Goal: Task Accomplishment & Management: Use online tool/utility

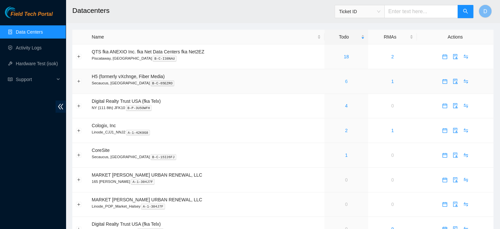
click at [345, 81] on link "6" at bounding box center [346, 81] width 3 height 5
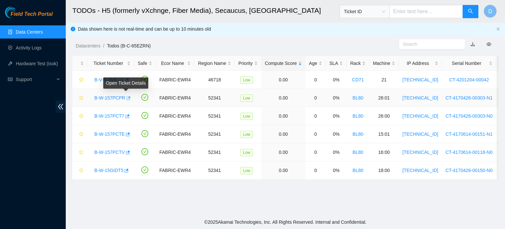
click at [126, 97] on icon "button" at bounding box center [128, 98] width 5 height 5
drag, startPoint x: 254, startPoint y: 11, endPoint x: 246, endPoint y: 36, distance: 27.1
drag, startPoint x: 246, startPoint y: 36, endPoint x: 239, endPoint y: 68, distance: 32.2
click at [239, 68] on main "TODOs - H5 (formerly vXchnge, Fiber Media), Secaucus, NJ Ticket ID D Data shown…" at bounding box center [285, 107] width 439 height 215
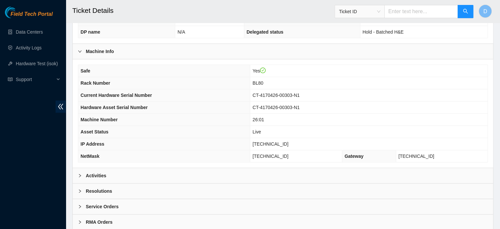
scroll to position [208, 0]
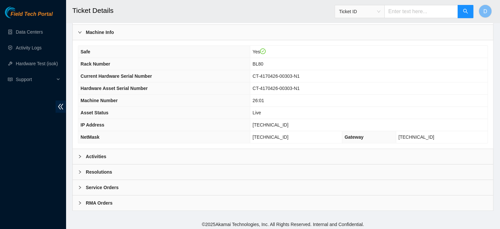
click at [127, 158] on div "Activities" at bounding box center [283, 156] width 421 height 15
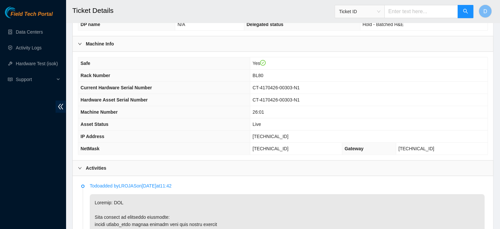
scroll to position [209, 0]
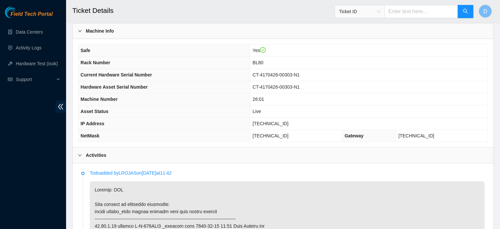
click at [339, 154] on div "Activities" at bounding box center [283, 154] width 421 height 15
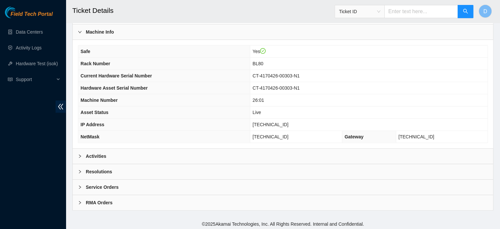
scroll to position [208, 0]
click at [339, 154] on div "Activities" at bounding box center [283, 156] width 421 height 15
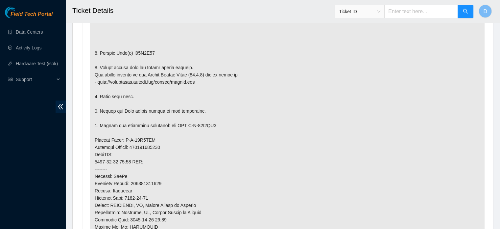
scroll to position [432, 0]
drag, startPoint x: 339, startPoint y: 154, endPoint x: 358, endPoint y: 55, distance: 100.5
click at [358, 55] on p at bounding box center [287, 140] width 395 height 364
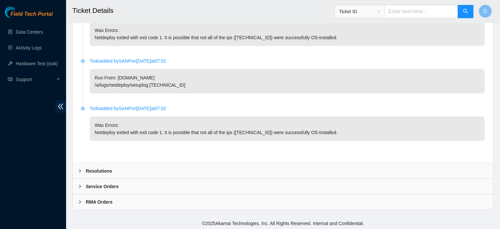
scroll to position [1309, 0]
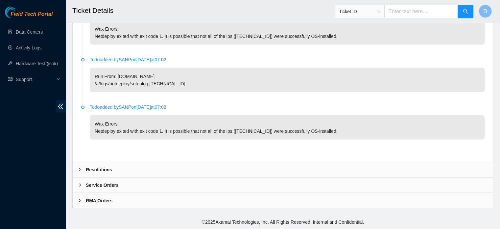
click at [133, 164] on div "Resolutions" at bounding box center [283, 169] width 421 height 15
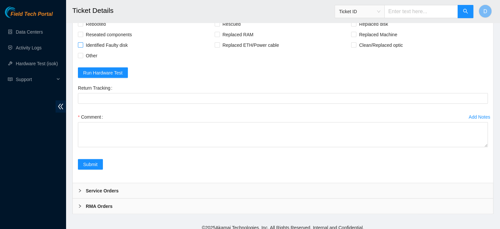
scroll to position [1461, 0]
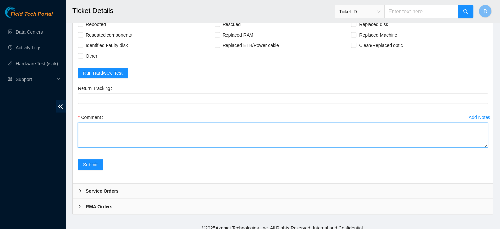
click at [91, 141] on textarea "Comment" at bounding box center [283, 134] width 410 height 25
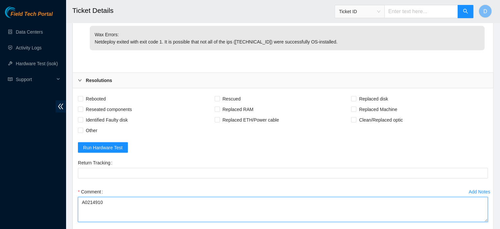
scroll to position [1386, 0]
type textarea "A0214910"
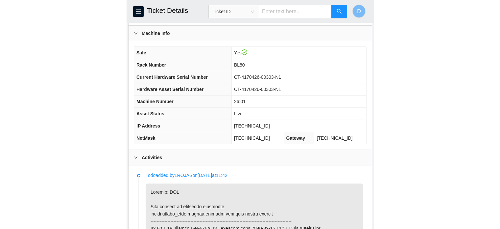
scroll to position [229, 0]
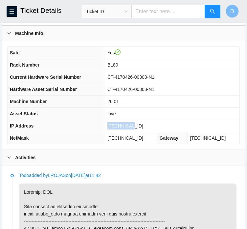
drag, startPoint x: 119, startPoint y: 129, endPoint x: 149, endPoint y: 129, distance: 29.3
click at [149, 129] on td "[TECHNICAL_ID]" at bounding box center [172, 126] width 135 height 12
copy span "[TECHNICAL_ID]"
drag, startPoint x: 120, startPoint y: 144, endPoint x: 153, endPoint y: 146, distance: 32.9
click at [153, 144] on td "[TECHNICAL_ID]" at bounding box center [131, 138] width 52 height 12
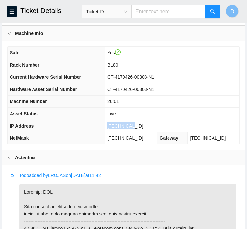
copy span "[TECHNICAL_ID]"
drag, startPoint x: 120, startPoint y: 107, endPoint x: 142, endPoint y: 106, distance: 21.7
click at [142, 106] on td "26:01" at bounding box center [172, 101] width 135 height 12
copy span "26:01"
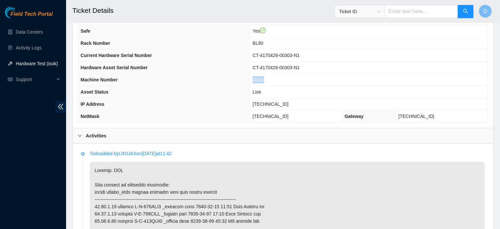
click at [30, 64] on link "Hardware Test (isok)" at bounding box center [37, 63] width 42 height 5
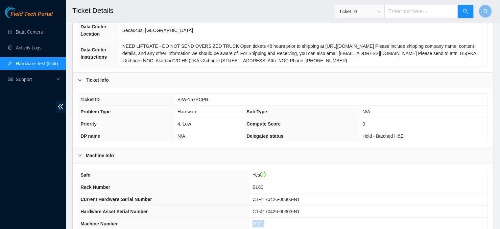
scroll to position [85, 0]
click at [179, 99] on span "B-W-157PCPR" at bounding box center [193, 99] width 31 height 5
drag, startPoint x: 177, startPoint y: 98, endPoint x: 213, endPoint y: 98, distance: 36.2
click at [213, 98] on td "B-W-157PCPR" at bounding box center [331, 100] width 313 height 12
copy span "B-W-157PCPR"
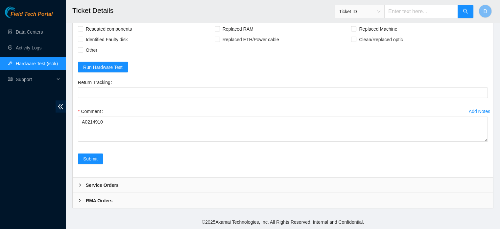
scroll to position [1478, 0]
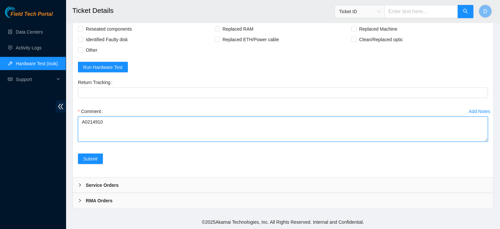
click at [133, 124] on textarea "A0214910" at bounding box center [283, 128] width 410 height 25
drag, startPoint x: 133, startPoint y: 124, endPoint x: 33, endPoint y: 103, distance: 101.8
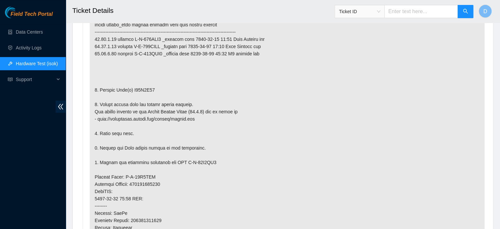
scroll to position [401, 0]
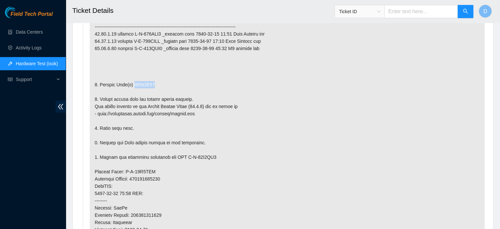
drag, startPoint x: 131, startPoint y: 83, endPoint x: 165, endPoint y: 85, distance: 34.7
click at [165, 85] on p at bounding box center [287, 171] width 395 height 364
copy p "A01B1D91"
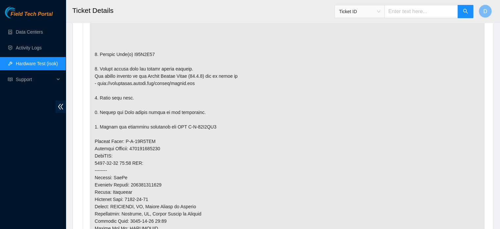
scroll to position [545, 0]
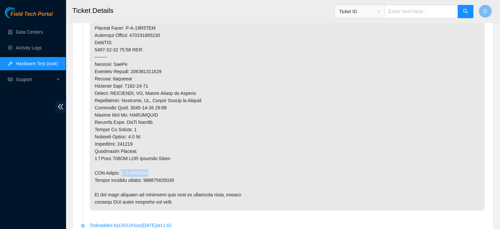
drag, startPoint x: 122, startPoint y: 170, endPoint x: 163, endPoint y: 169, distance: 41.4
click at [163, 169] on p at bounding box center [287, 28] width 395 height 364
copy p "B-W-15K6WS9"
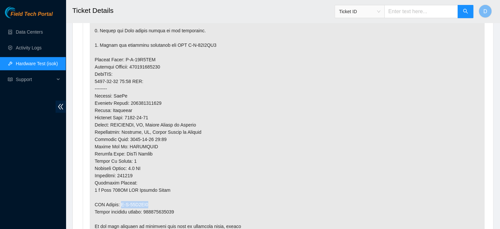
scroll to position [582, 0]
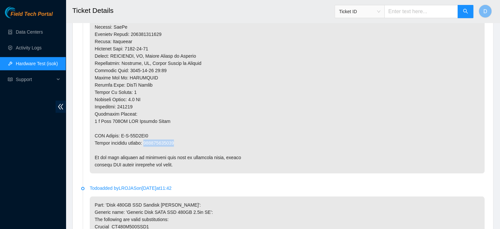
drag, startPoint x: 145, startPoint y: 142, endPoint x: 182, endPoint y: 142, distance: 37.2
copy p "473665214745"
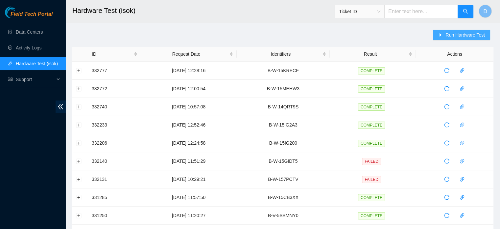
click at [450, 32] on span "Run Hardware Test" at bounding box center [465, 34] width 39 height 7
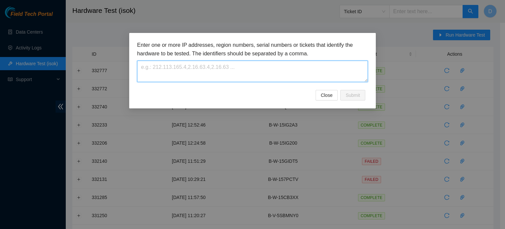
click at [192, 70] on textarea at bounding box center [252, 71] width 231 height 21
paste textarea "B-W-157PCPR"
type textarea "B-W-157PCPR"
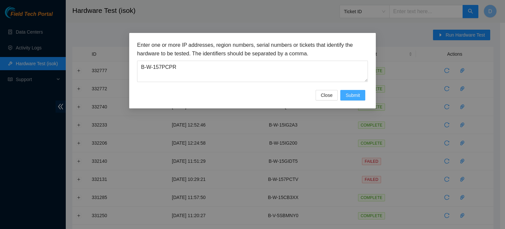
click at [352, 93] on span "Submit" at bounding box center [353, 94] width 14 height 7
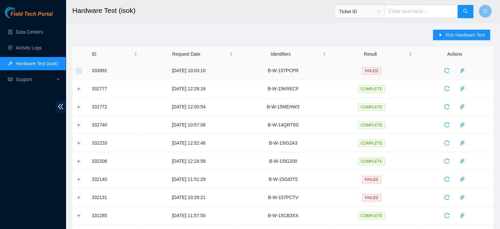
click at [78, 70] on button "Expand row" at bounding box center [78, 70] width 5 height 5
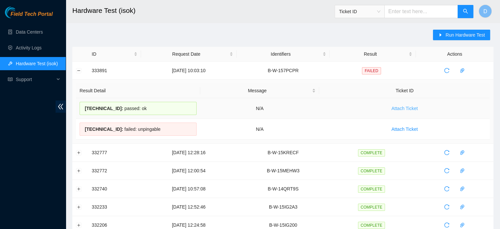
click at [403, 108] on span "Attach Ticket" at bounding box center [405, 108] width 26 height 7
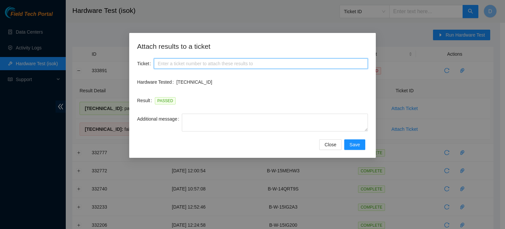
click at [203, 67] on input "Ticket" at bounding box center [261, 63] width 214 height 11
paste input "B-W-157PCPR"
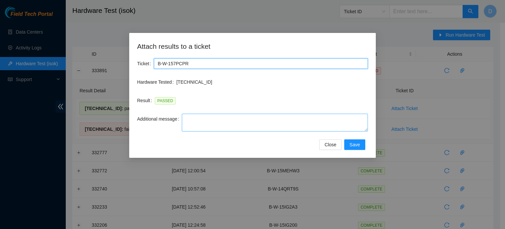
type input "B-W-157PCPR"
click at [204, 125] on textarea "Additional message" at bounding box center [275, 122] width 186 height 18
paste textarea "-Safely powered down machine -Remove broken disk s/n: ( ) and replaced it with …"
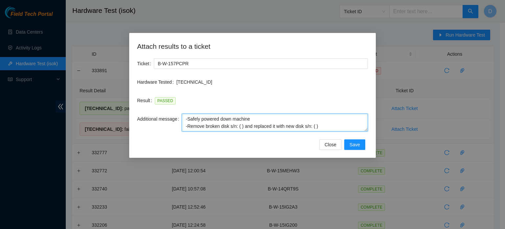
click at [315, 125] on textarea "-Safely powered down machine -Remove broken disk s/n: ( ) and replaced it with …" at bounding box center [275, 122] width 186 height 18
paste textarea "A0214910"
click at [241, 122] on textarea "-Safely powered down machine -Remove broken disk s/n: ( ) and replaced it with …" at bounding box center [275, 122] width 186 height 18
click at [241, 127] on textarea "-Safely powered down machine -Remove broken disk s/n: ( ) and replaced it with …" at bounding box center [275, 122] width 186 height 18
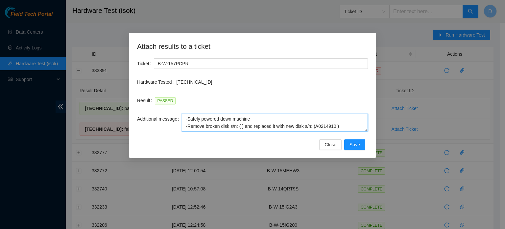
paste textarea "A01B1D91"
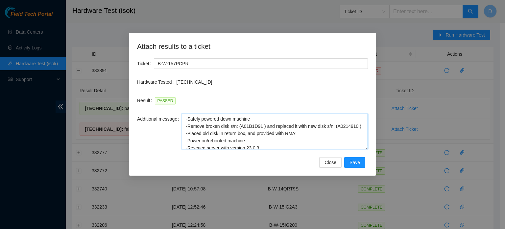
drag, startPoint x: 367, startPoint y: 129, endPoint x: 366, endPoint y: 146, distance: 17.8
click at [366, 146] on textarea "-Safely powered down machine -Remove broken disk s/n: (A01B1D91 ) and replaced …" at bounding box center [275, 131] width 186 height 36
click at [314, 141] on textarea "-Safely powered down machine -Remove broken disk s/n: (A01B1D91 ) and replaced …" at bounding box center [275, 131] width 186 height 36
paste textarea "B-W-15K6WS9"
type textarea "-Safely powered down machine -Remove broken disk s/n: (A01B1D91 ) and replaced …"
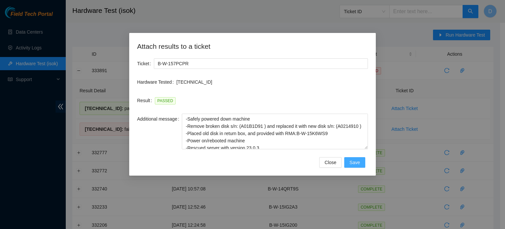
click at [361, 163] on button "Save" at bounding box center [354, 162] width 21 height 11
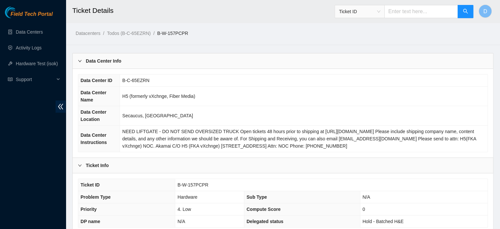
scroll to position [208, 0]
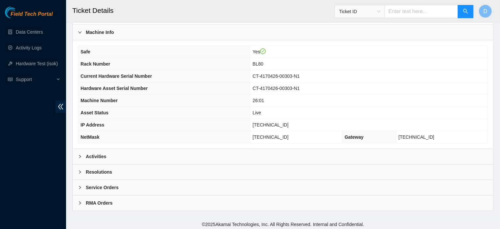
click at [101, 175] on div "Resolutions" at bounding box center [283, 171] width 421 height 15
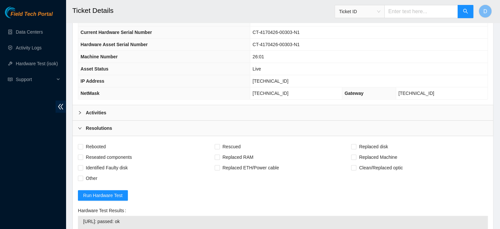
scroll to position [253, 0]
click at [89, 144] on span "Rebooted" at bounding box center [95, 145] width 25 height 11
click at [83, 144] on input "Rebooted" at bounding box center [80, 145] width 5 height 5
checkbox input "true"
click at [239, 145] on span "Rescued" at bounding box center [231, 145] width 23 height 11
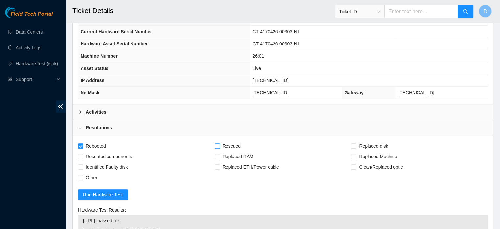
click at [219, 145] on input "Rescued" at bounding box center [217, 145] width 5 height 5
checkbox input "true"
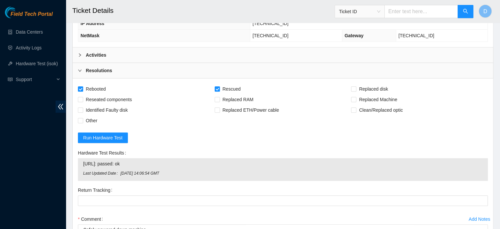
scroll to position [310, 0]
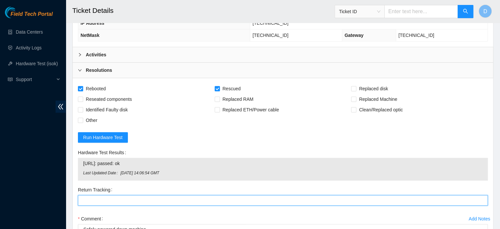
click at [107, 195] on Tracking "Return Tracking" at bounding box center [283, 200] width 410 height 11
paste Tracking "473665214745"
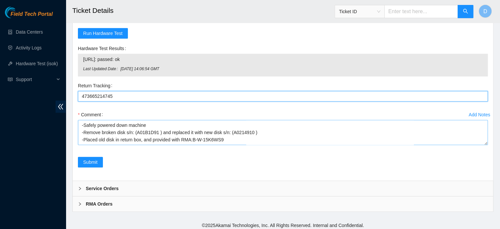
scroll to position [29, 0]
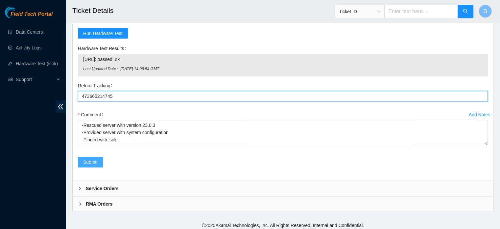
type Tracking "473665214745"
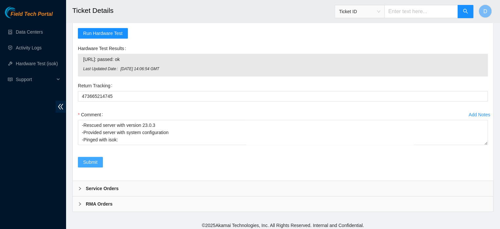
click at [91, 158] on span "Submit" at bounding box center [90, 161] width 14 height 7
